Goal: Information Seeking & Learning: Learn about a topic

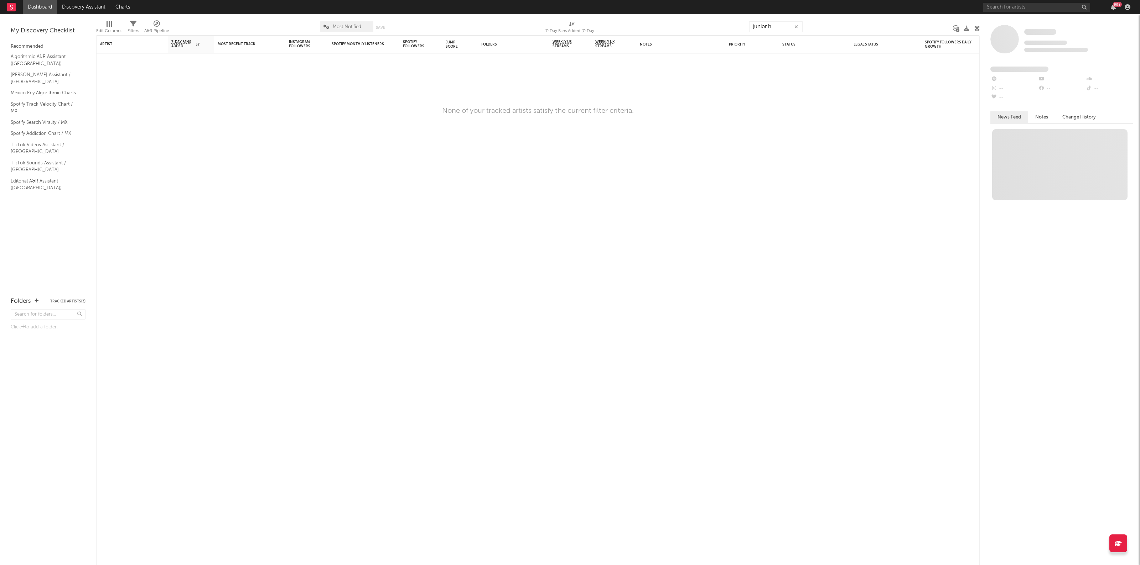
type input "junior h"
click at [1026, 4] on input "text" at bounding box center [1036, 7] width 107 height 9
type input "junior h"
click at [1028, 10] on input "junior h" at bounding box center [1036, 7] width 107 height 9
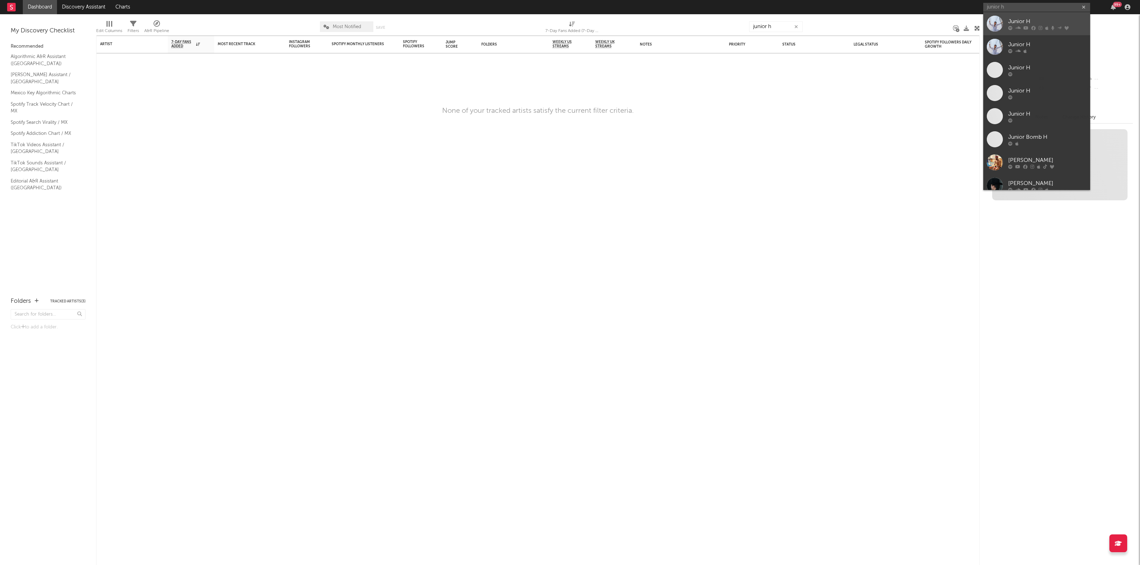
click at [1027, 22] on div "Junior H" at bounding box center [1047, 21] width 78 height 9
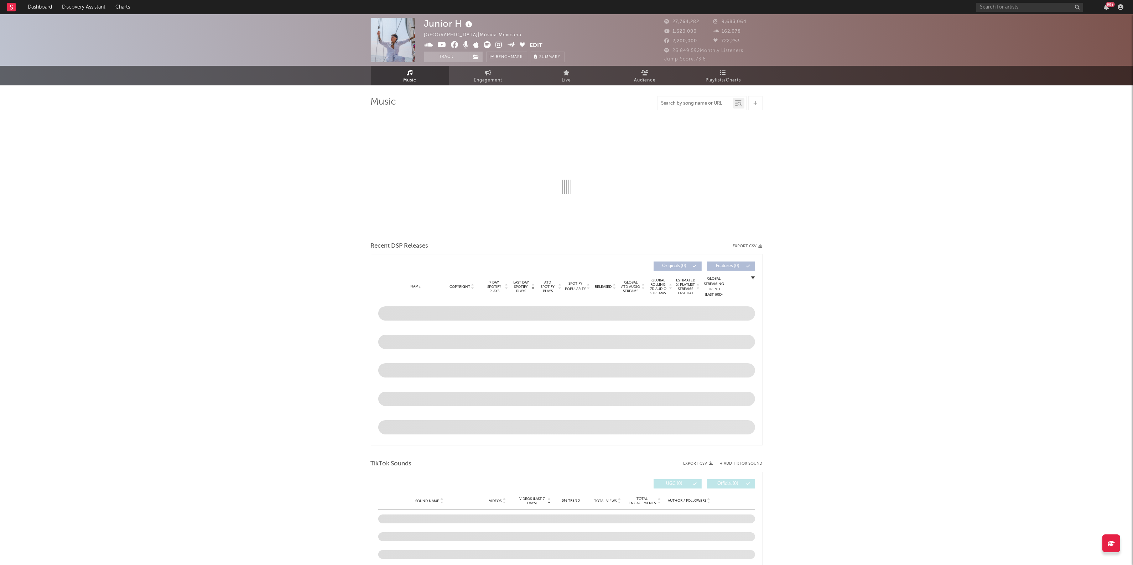
click at [688, 106] on input "text" at bounding box center [695, 104] width 75 height 6
select select "6m"
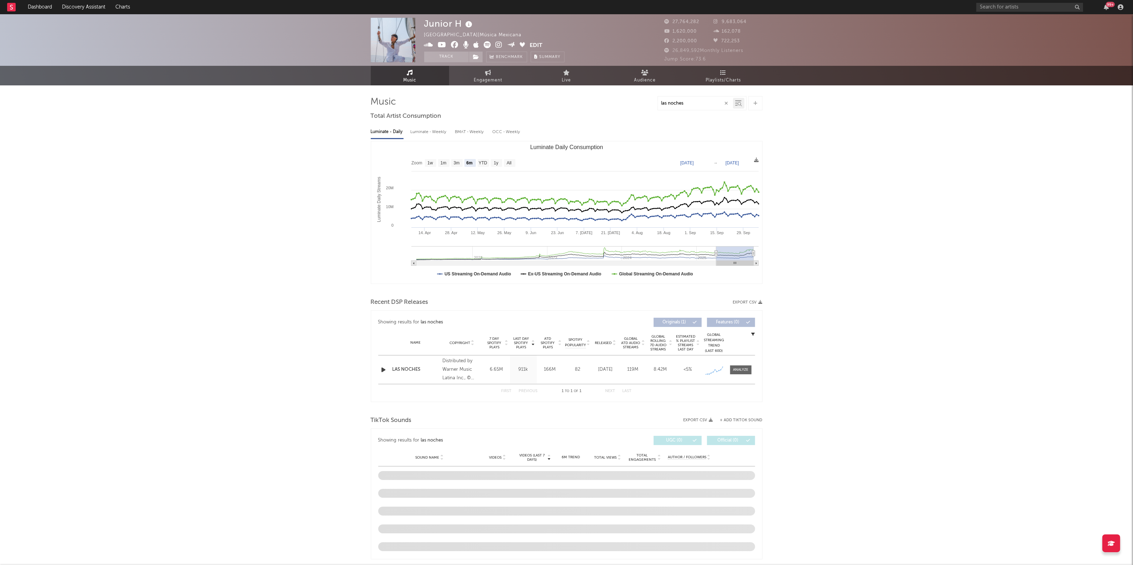
type input "las noches"
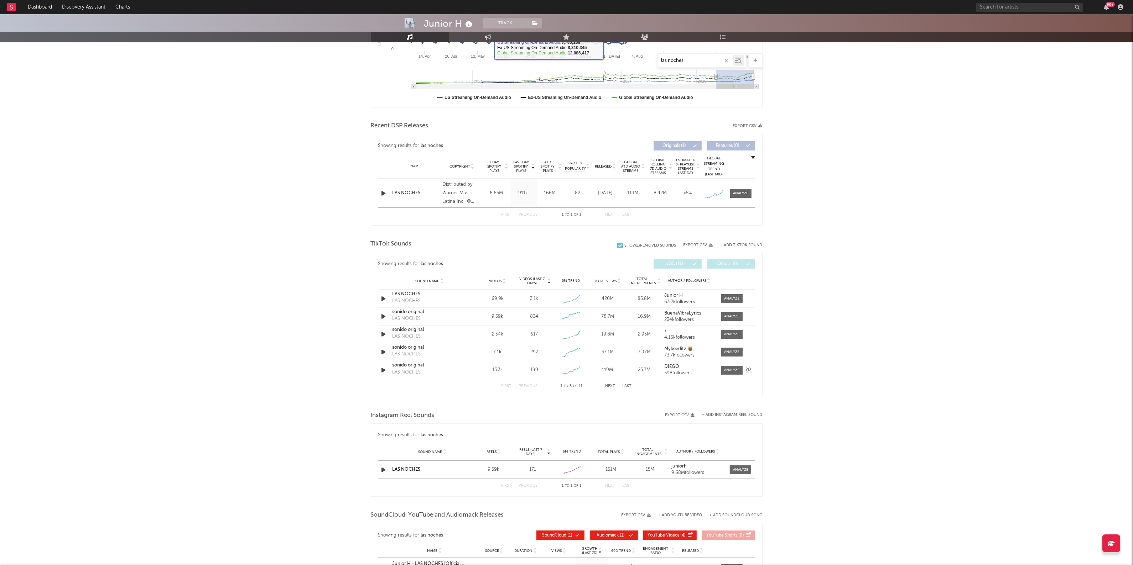
scroll to position [178, 0]
click at [408, 292] on div "LAS NOCHES" at bounding box center [429, 293] width 74 height 7
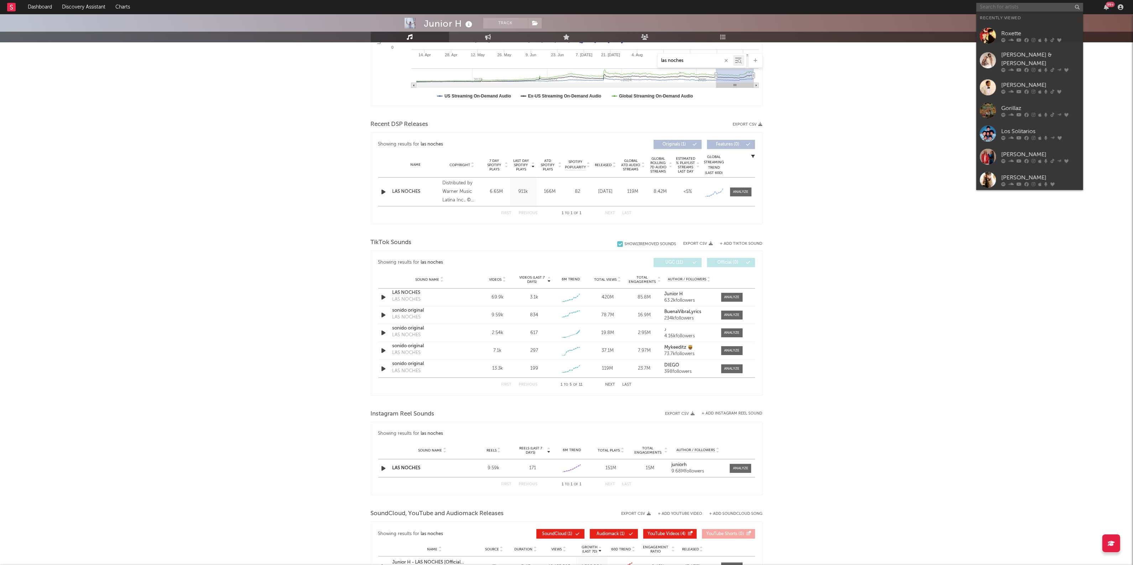
click at [1012, 9] on input "text" at bounding box center [1029, 7] width 107 height 9
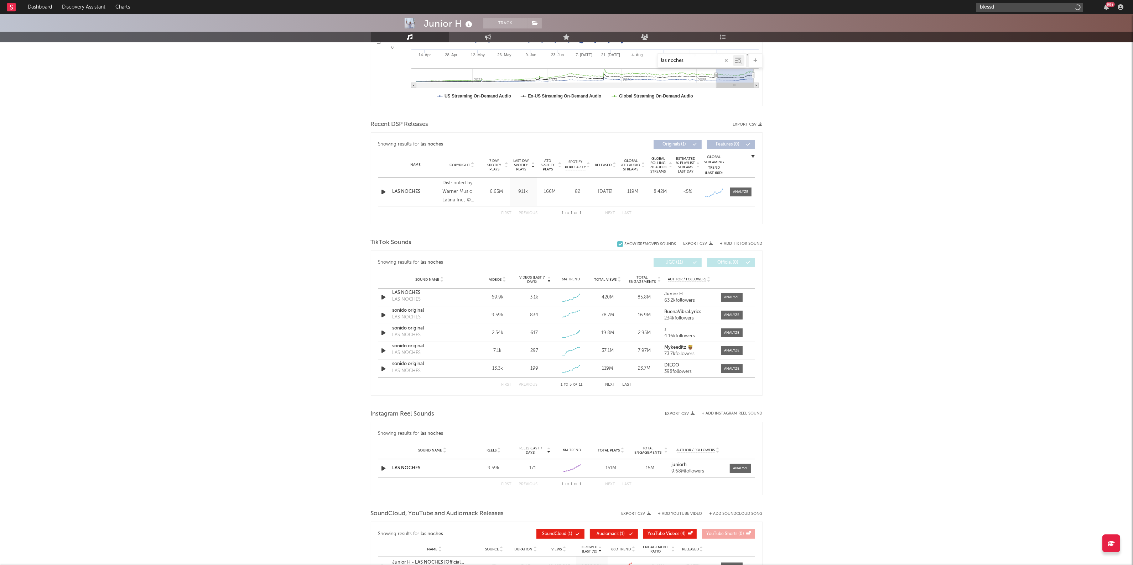
type input "blessd"
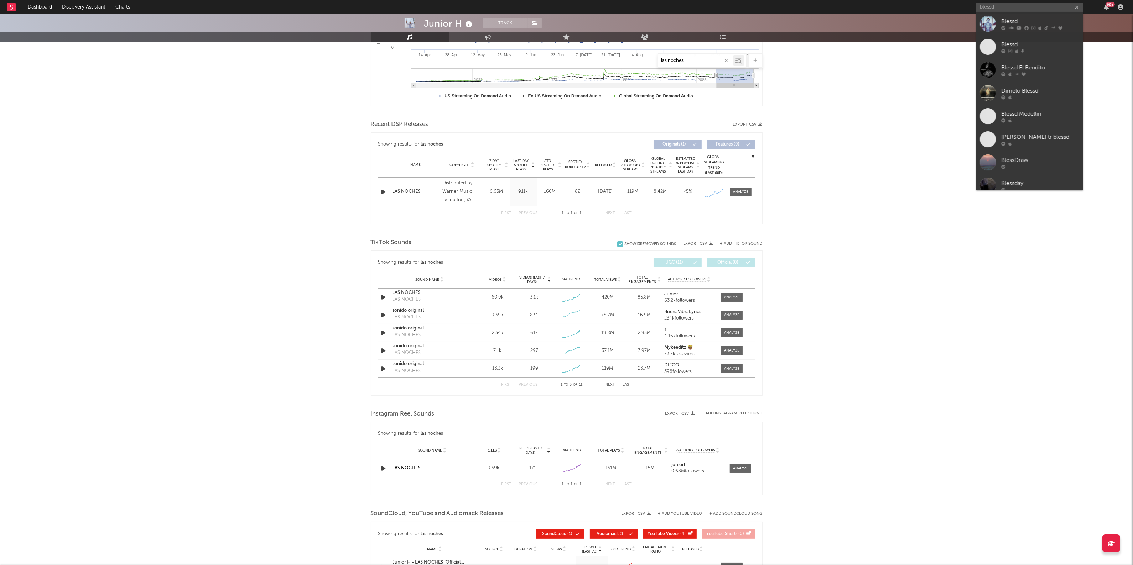
drag, startPoint x: 1013, startPoint y: 27, endPoint x: 836, endPoint y: 0, distance: 179.4
click at [1013, 27] on div at bounding box center [1040, 28] width 78 height 4
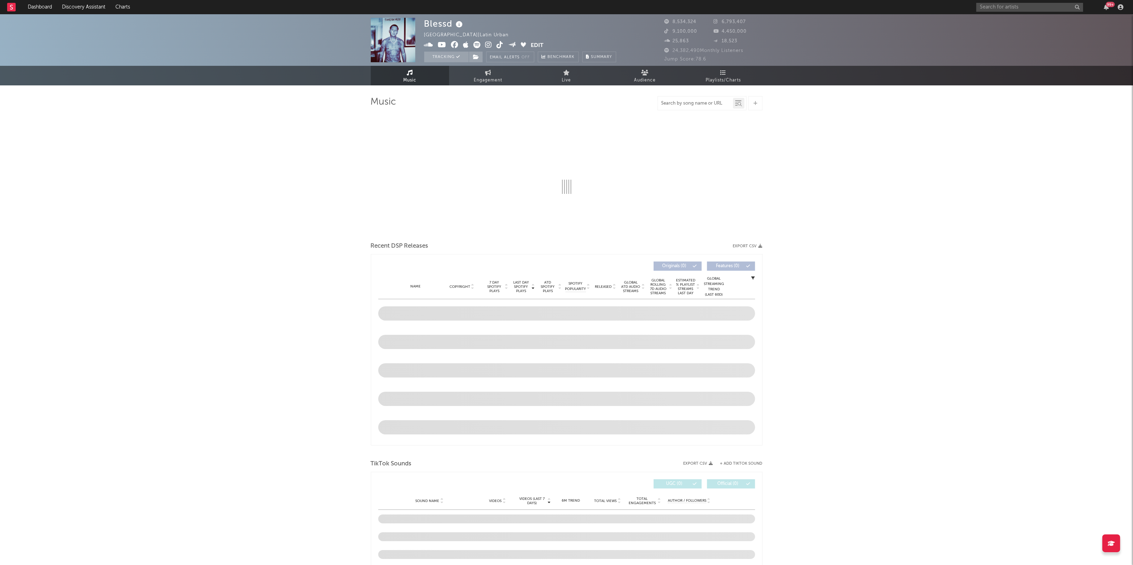
click at [707, 103] on input "text" at bounding box center [695, 104] width 75 height 6
type input "yogu"
select select "6m"
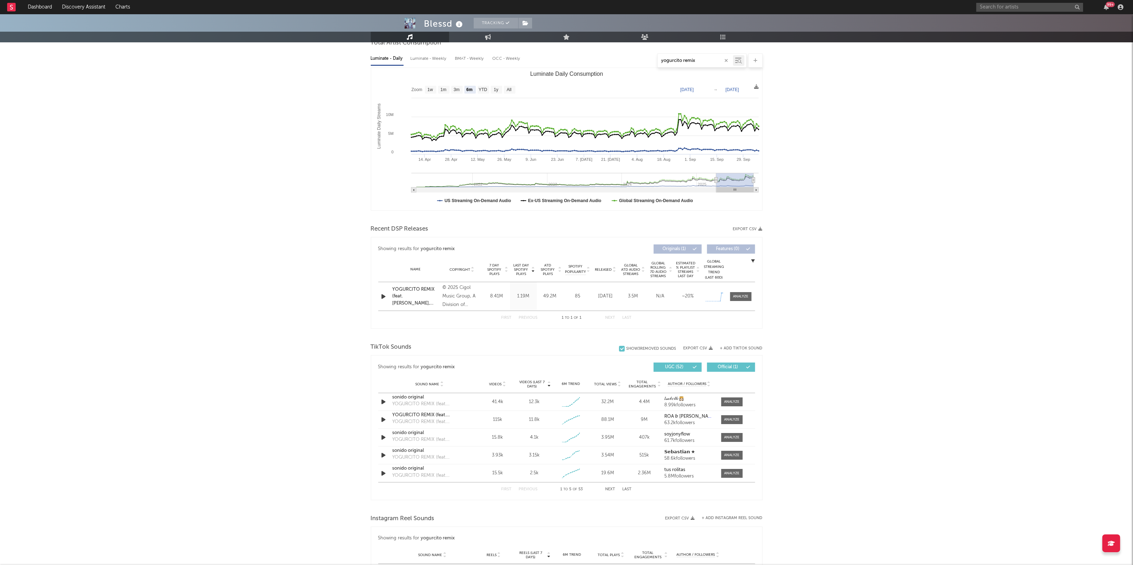
scroll to position [89, 0]
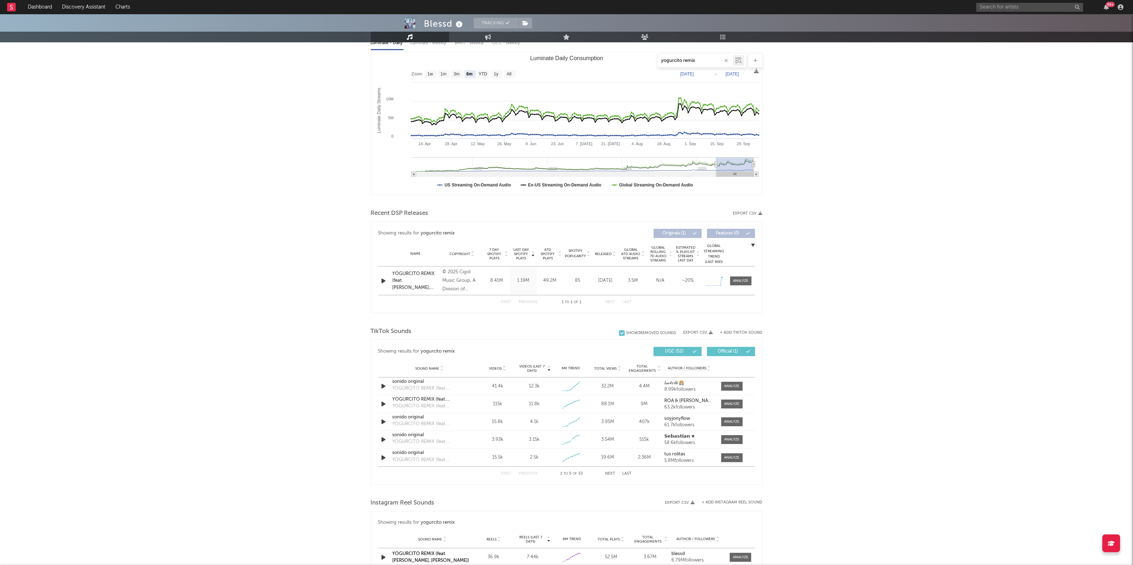
type input "yogurcito remix"
click at [679, 372] on div "Sound Name Videos Videos (last 7 days) Weekly Growth % 6M Trend Total Views Tot…" at bounding box center [566, 369] width 377 height 18
click at [681, 371] on span "Author / Followers" at bounding box center [687, 368] width 38 height 5
click at [420, 383] on div "sonido original" at bounding box center [429, 382] width 74 height 7
click at [411, 400] on div "sonido original" at bounding box center [429, 399] width 74 height 7
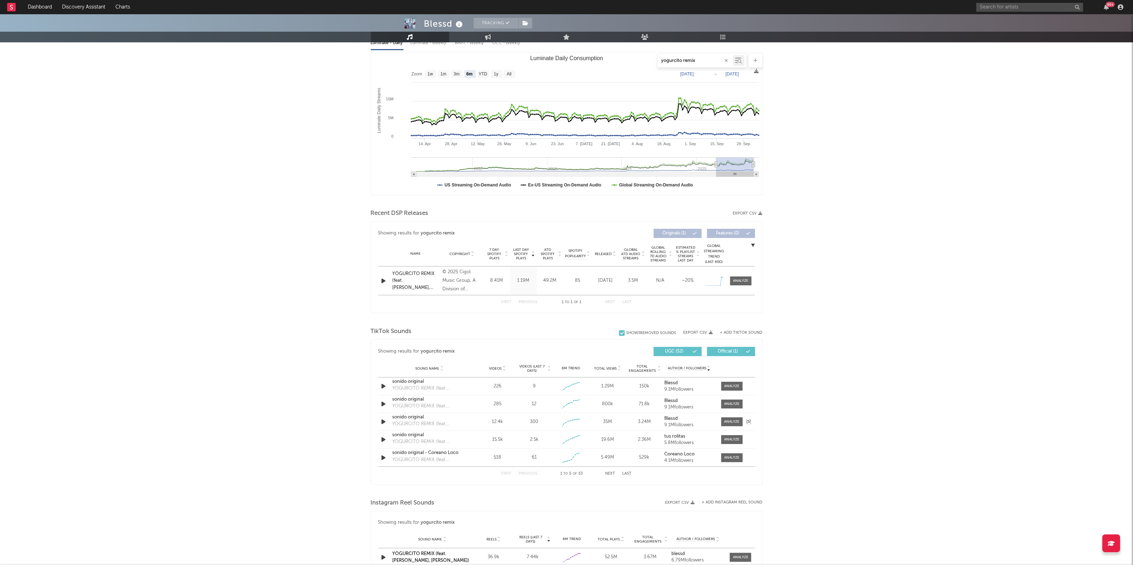
click at [418, 418] on div "sonido original" at bounding box center [429, 417] width 74 height 7
click at [1032, 4] on input "text" at bounding box center [1029, 7] width 107 height 9
type input "inner circle"
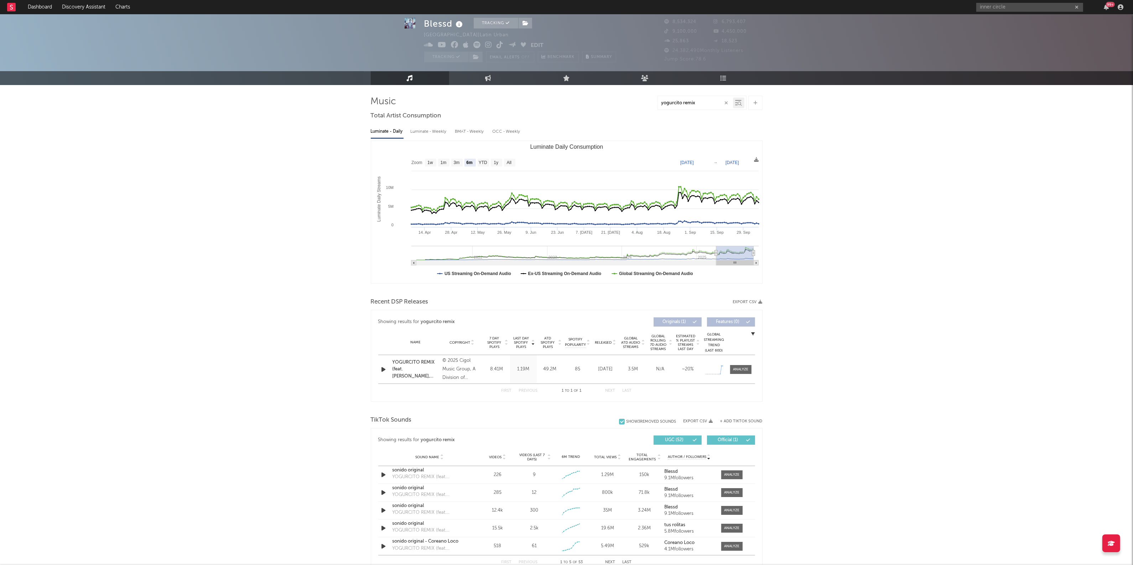
scroll to position [0, 0]
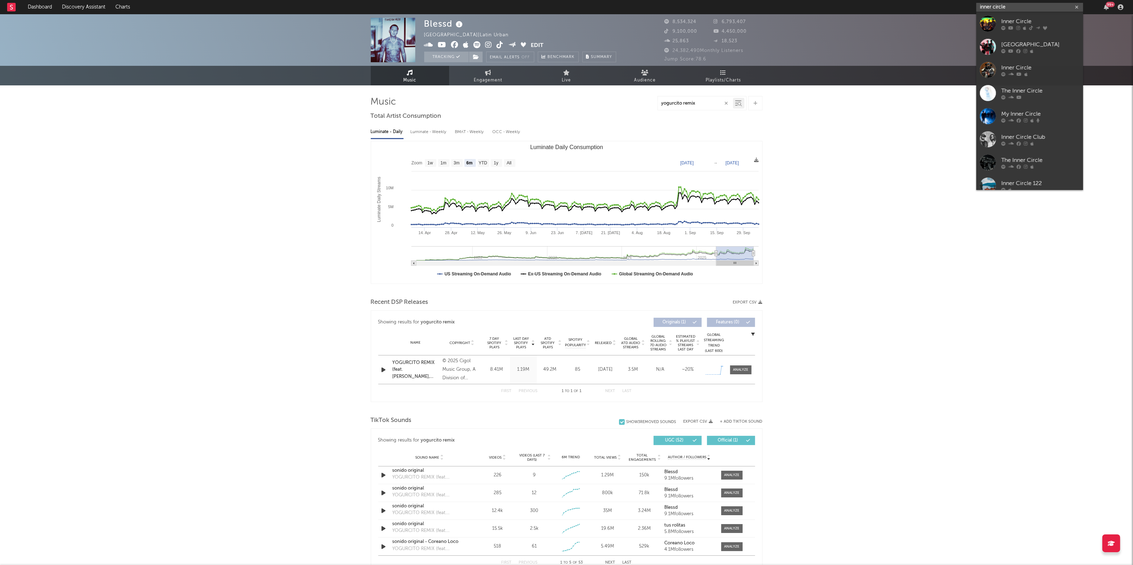
click at [1017, 6] on input "inner circle" at bounding box center [1029, 7] width 107 height 9
click at [1053, 20] on div "Inner Circle" at bounding box center [1040, 21] width 78 height 9
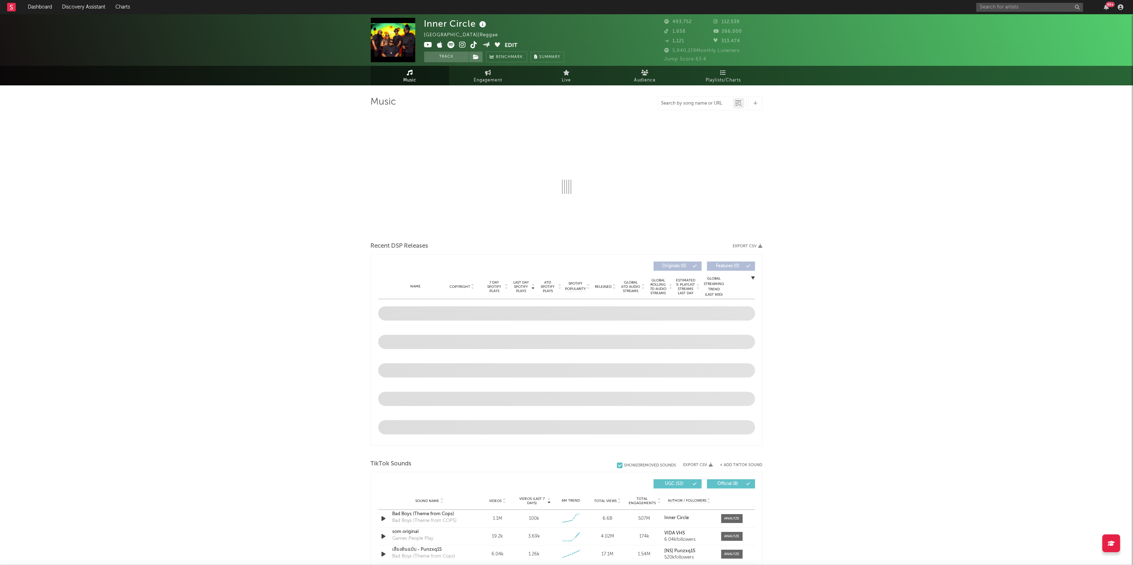
select select "6m"
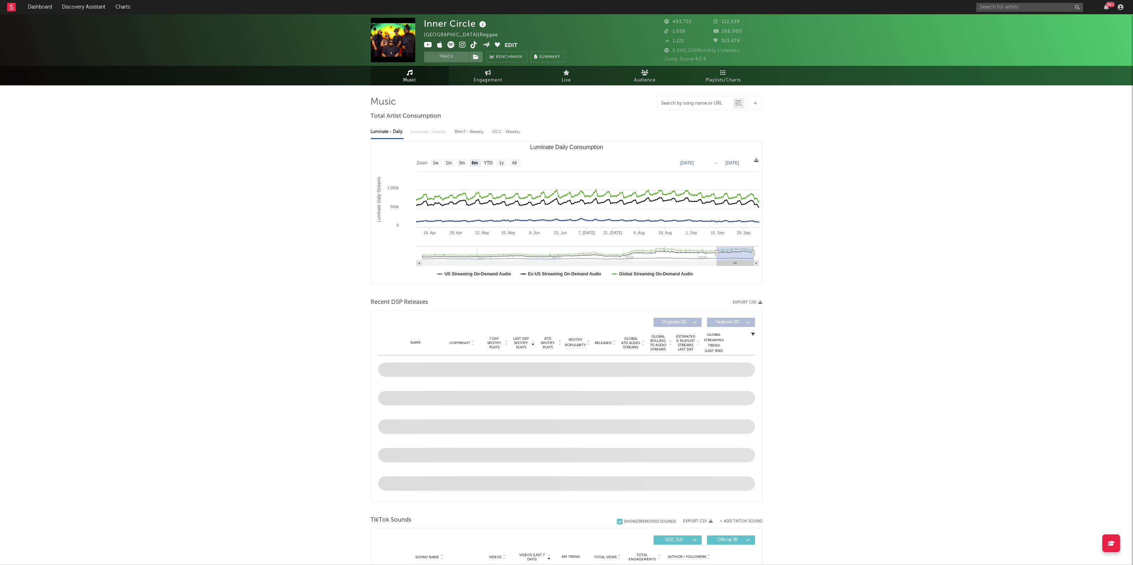
click at [709, 104] on input "text" at bounding box center [695, 104] width 75 height 6
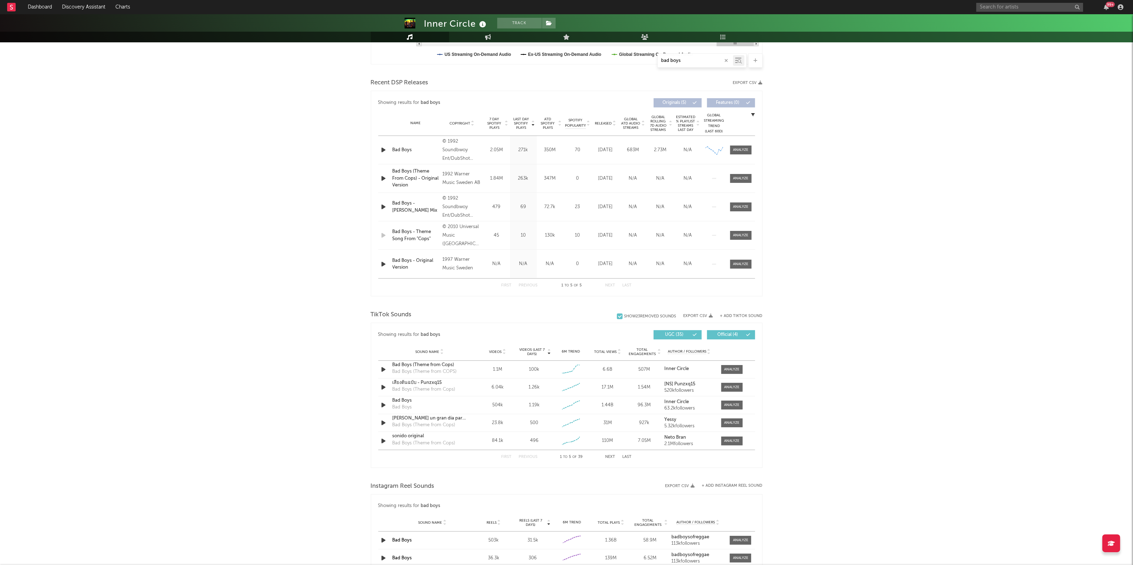
scroll to position [223, 0]
type input "bad boys"
click at [403, 398] on div "Bad Boys" at bounding box center [429, 398] width 74 height 7
click at [449, 362] on div "Bad Boys (Theme from Cops)" at bounding box center [429, 362] width 74 height 7
